Goal: Task Accomplishment & Management: Use online tool/utility

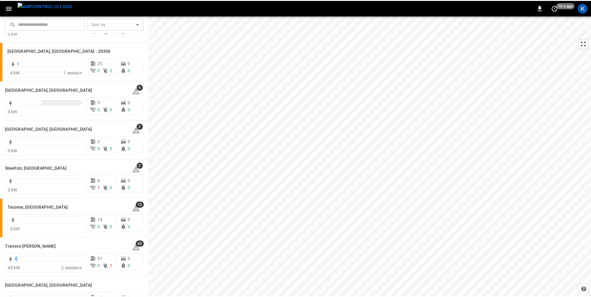
scroll to position [747, 0]
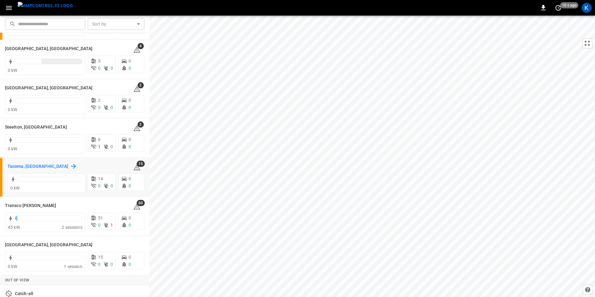
click at [22, 164] on h6 "Tacoma, [GEOGRAPHIC_DATA]" at bounding box center [37, 166] width 61 height 7
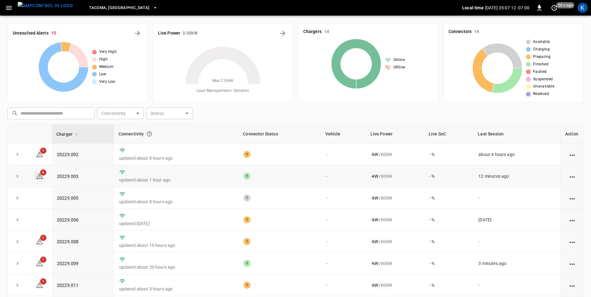
click at [39, 176] on icon at bounding box center [39, 176] width 7 height 6
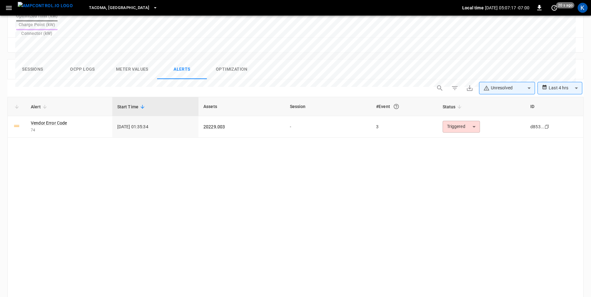
scroll to position [263, 0]
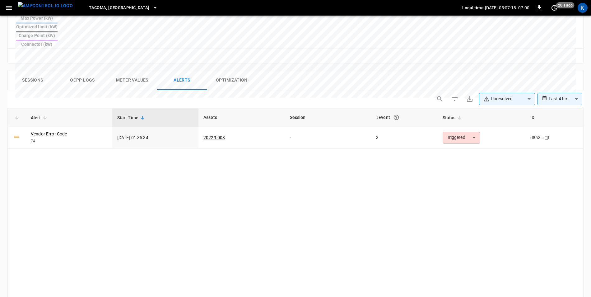
click at [89, 70] on button "Ocpp logs" at bounding box center [83, 80] width 50 height 20
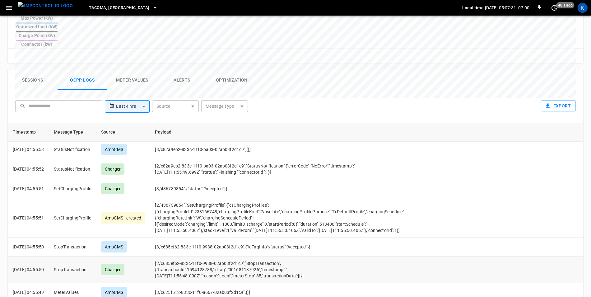
scroll to position [342, 0]
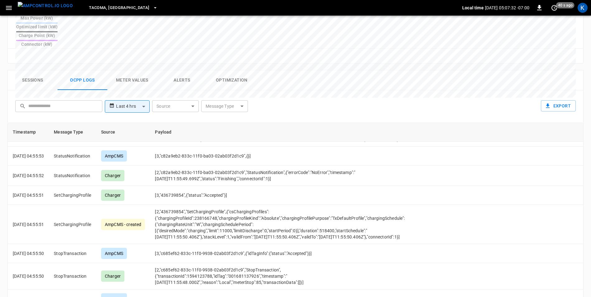
click at [32, 70] on button "Sessions" at bounding box center [33, 80] width 50 height 20
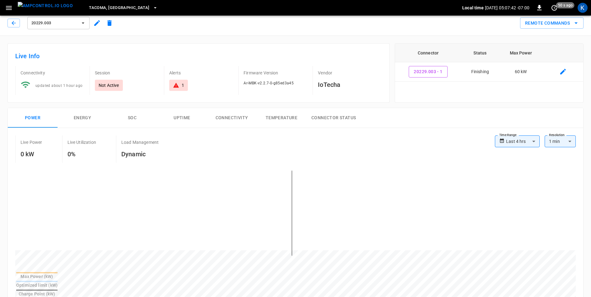
scroll to position [0, 0]
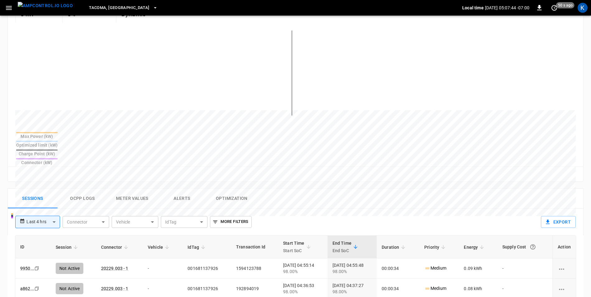
click at [85, 189] on button "Ocpp logs" at bounding box center [83, 199] width 50 height 20
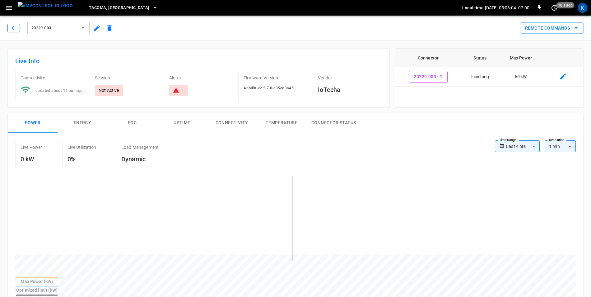
click at [14, 29] on icon "button" at bounding box center [14, 28] width 6 height 6
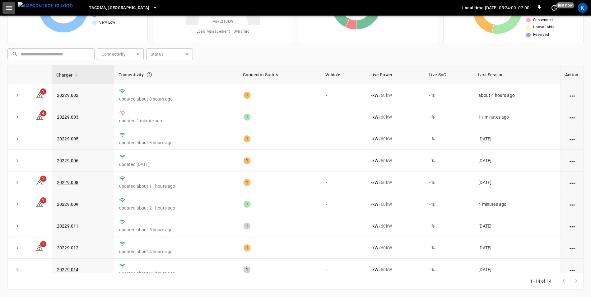
click at [7, 7] on icon "button" at bounding box center [9, 8] width 8 height 8
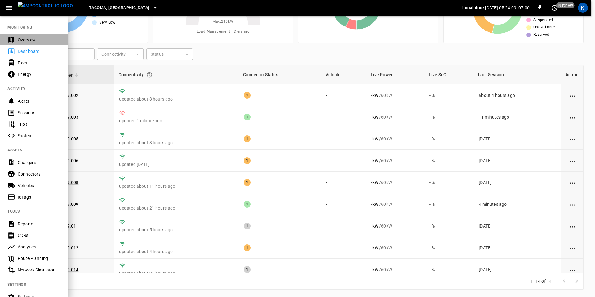
click at [21, 40] on div "Overview" at bounding box center [39, 40] width 43 height 6
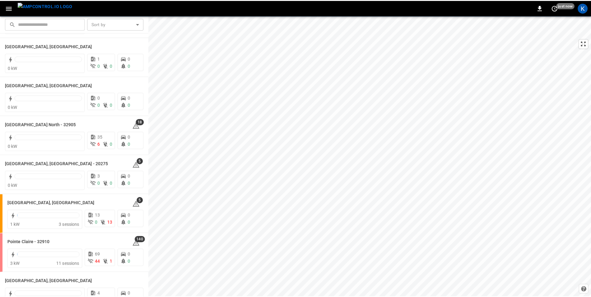
scroll to position [529, 0]
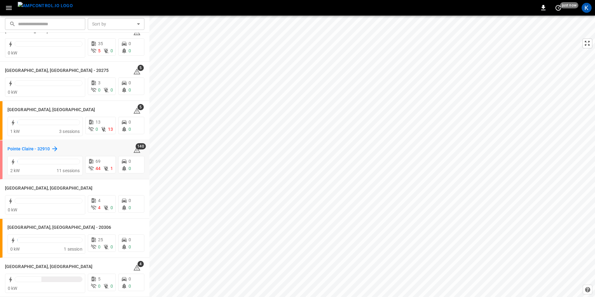
click at [21, 149] on h6 "Pointe Claire - 32910" at bounding box center [28, 149] width 42 height 7
